Goal: Find specific page/section

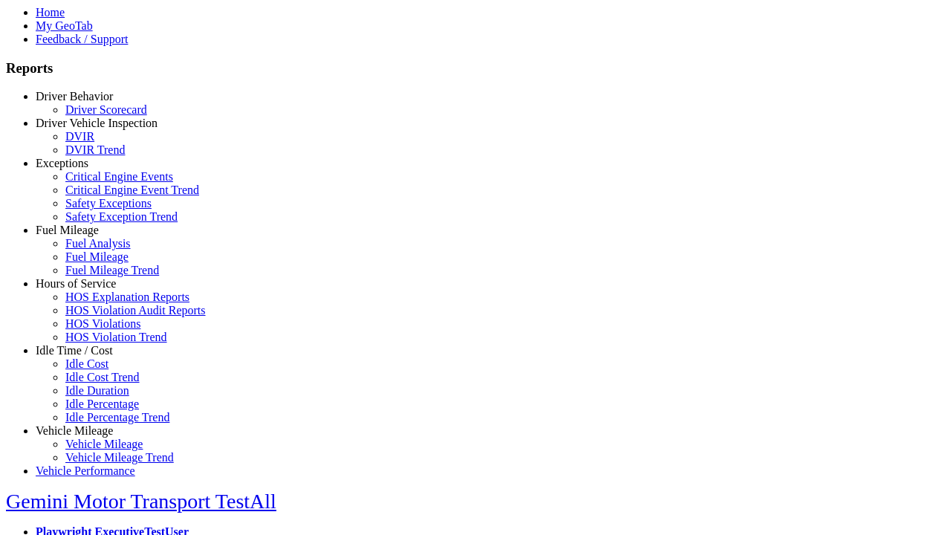
click at [85, 103] on link "Driver Behavior" at bounding box center [74, 96] width 77 height 13
click at [97, 116] on link "Driver Scorecard" at bounding box center [106, 109] width 82 height 13
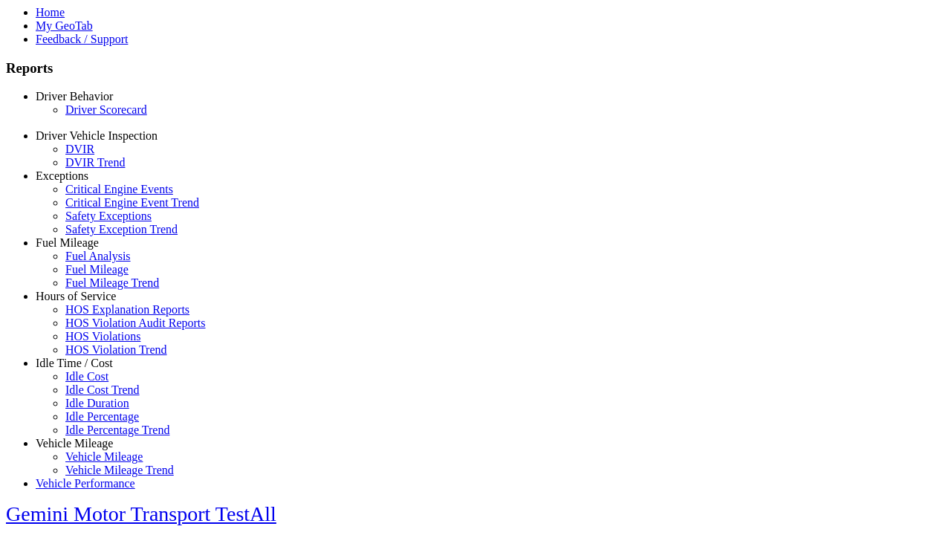
scroll to position [366, 0]
